Goal: Information Seeking & Learning: Find specific fact

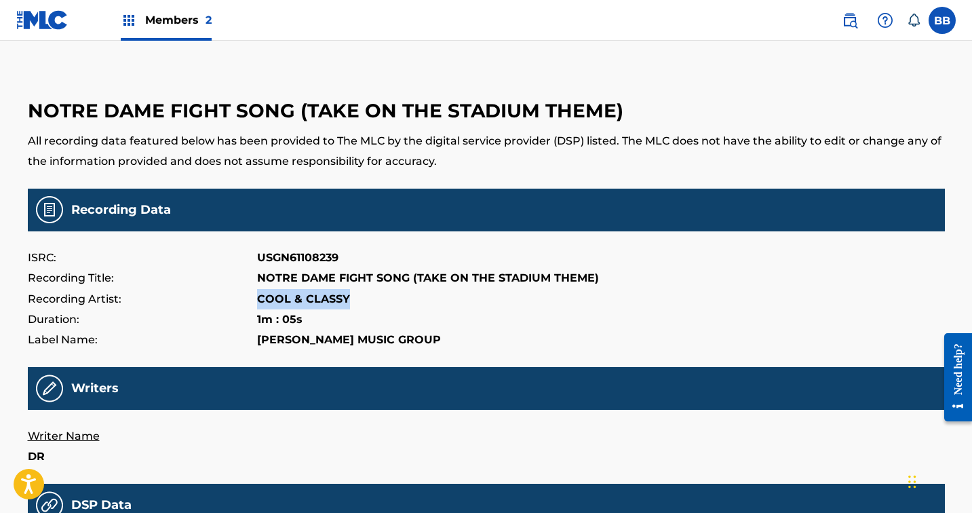
drag, startPoint x: 364, startPoint y: 299, endPoint x: 217, endPoint y: 297, distance: 146.6
click at [217, 297] on div "Recording Artist: COOL & CLASSY" at bounding box center [486, 299] width 917 height 20
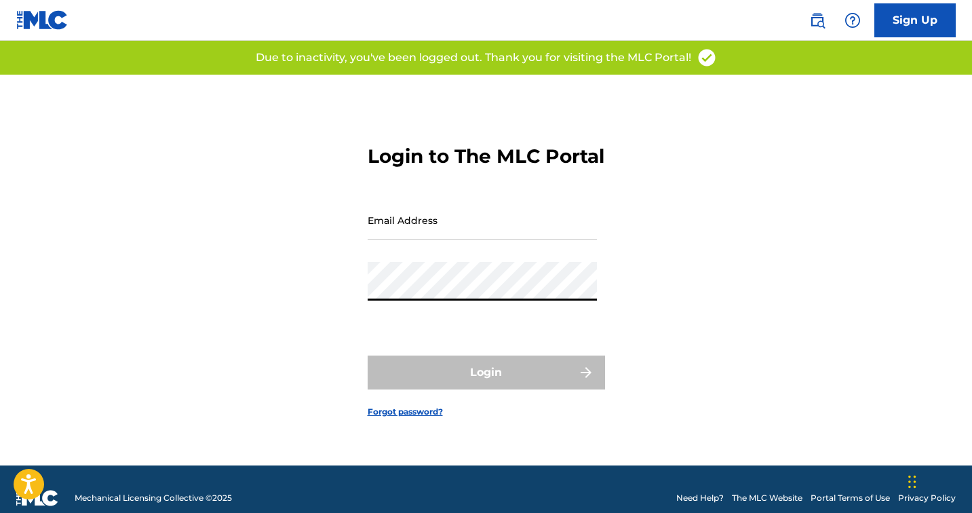
type input "masmusicr.d@gmail.com"
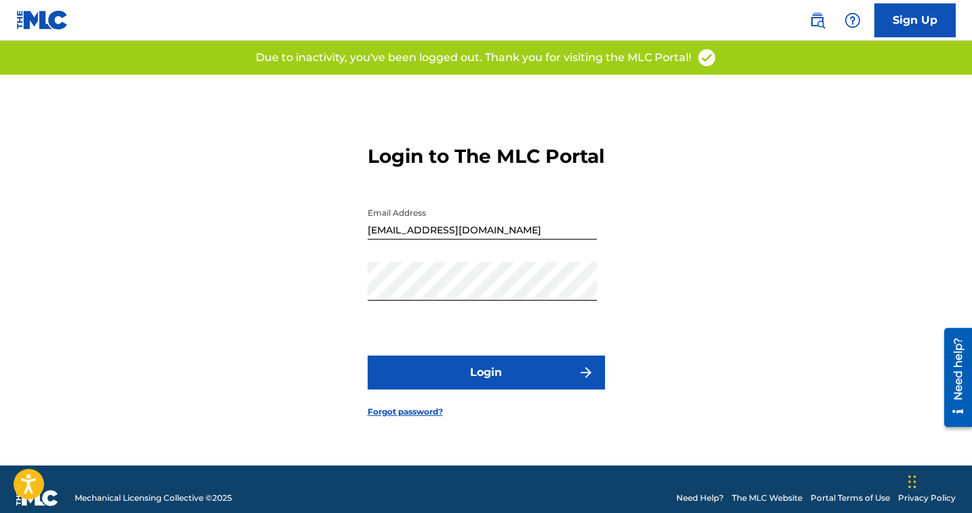
click at [480, 380] on button "Login" at bounding box center [486, 373] width 237 height 34
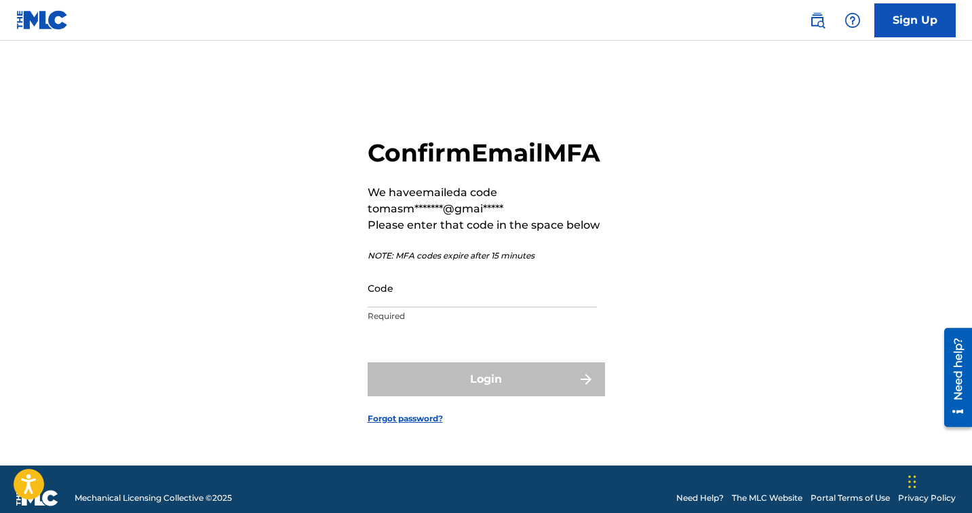
click at [415, 306] on input "Code" at bounding box center [482, 288] width 229 height 39
paste input "402306"
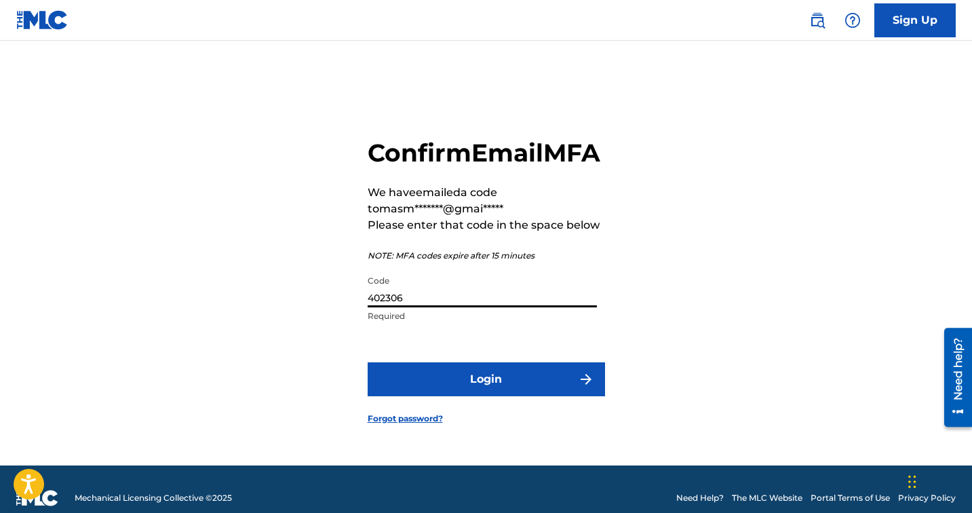
scroll to position [18, 0]
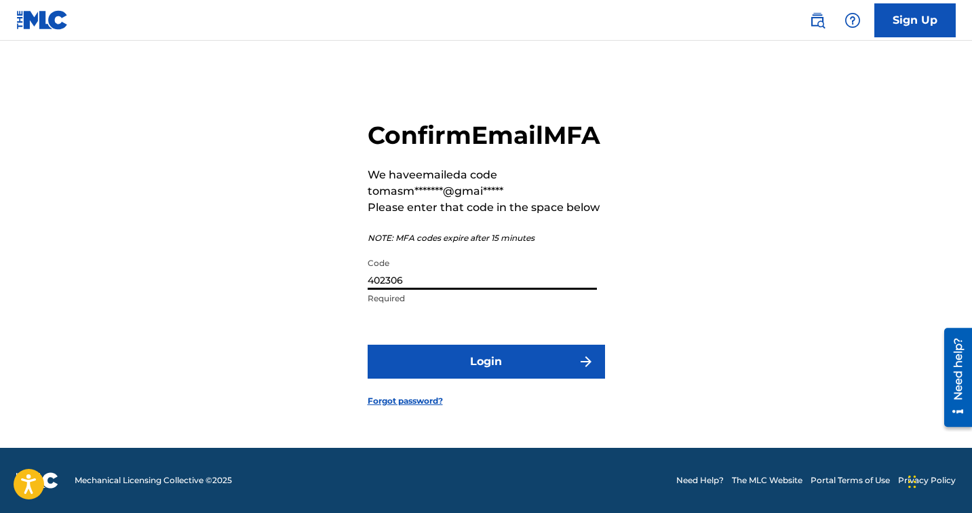
type input "402306"
click at [426, 366] on button "Login" at bounding box center [486, 362] width 237 height 34
